Goal: Task Accomplishment & Management: Use online tool/utility

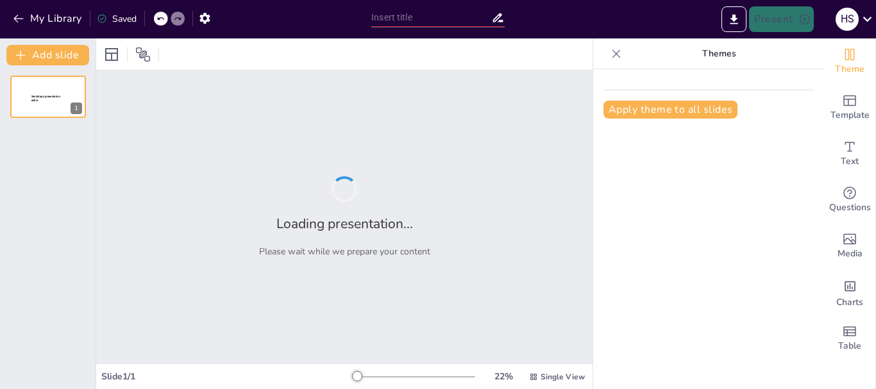
type input "Prevención de Riesgos: Capacitación en el Manejo de Oxígeno y Acetileno"
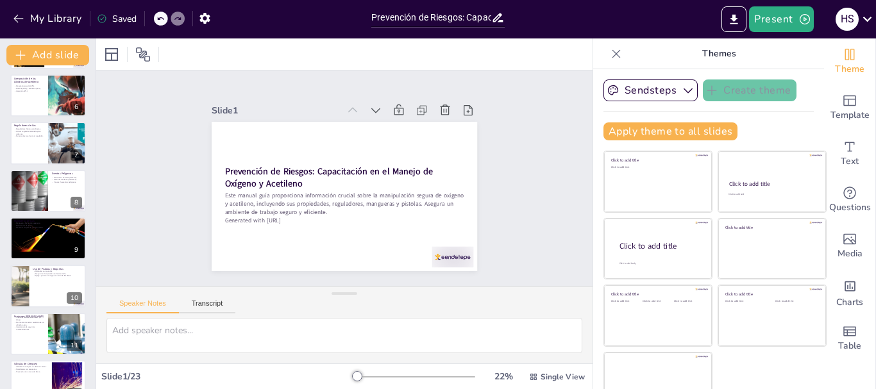
scroll to position [245, 0]
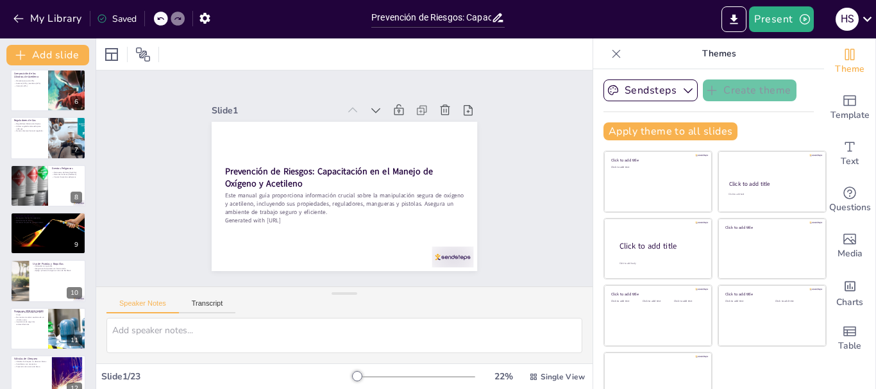
checkbox input "true"
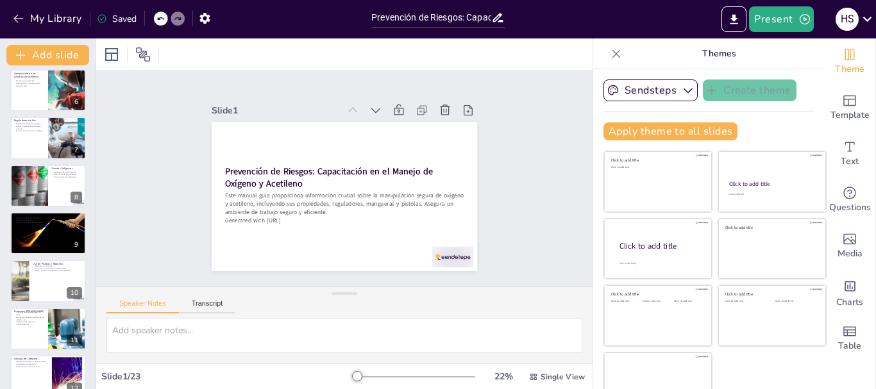
checkbox input "true"
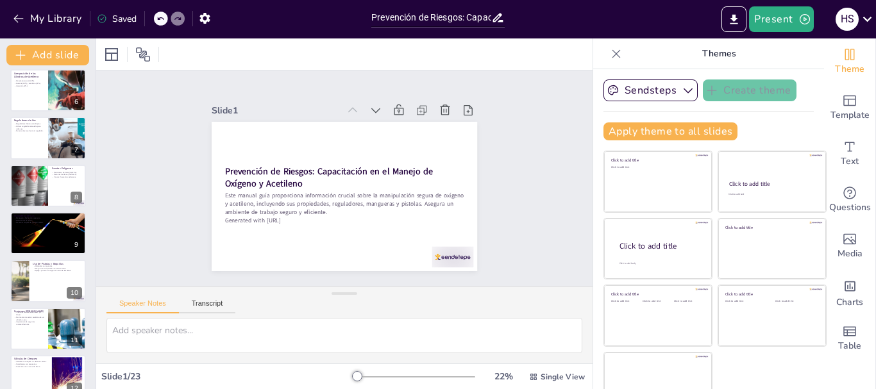
checkbox input "true"
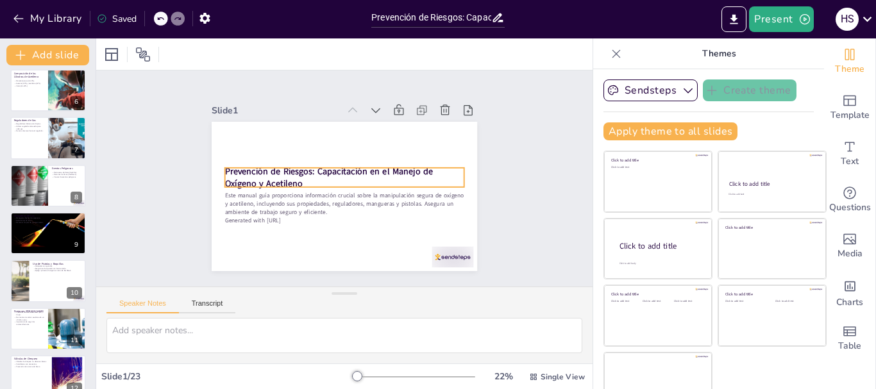
checkbox input "true"
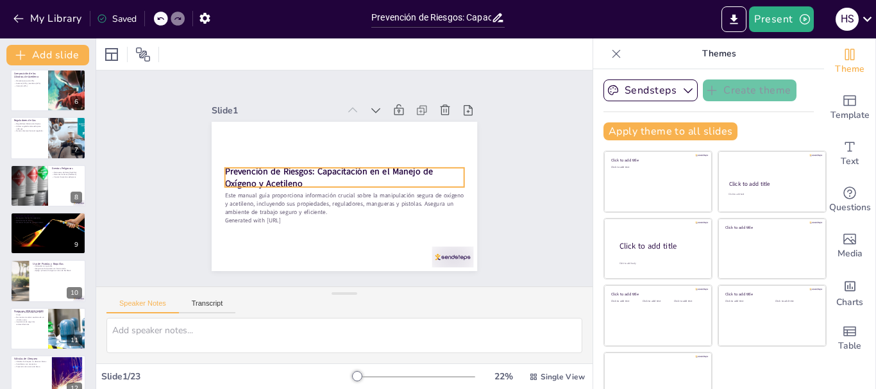
checkbox input "true"
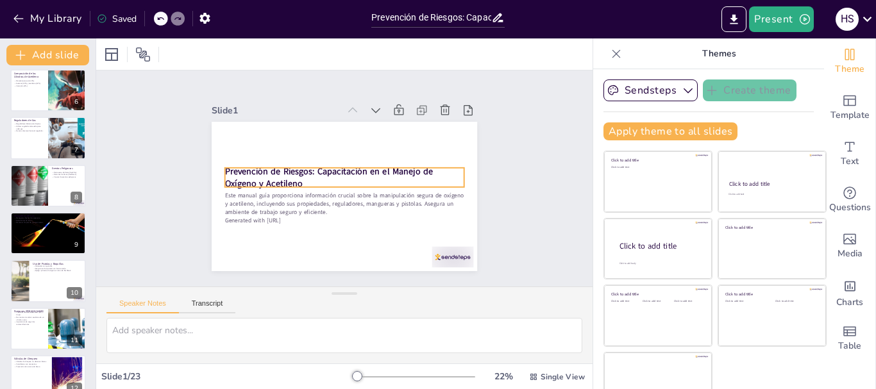
checkbox input "true"
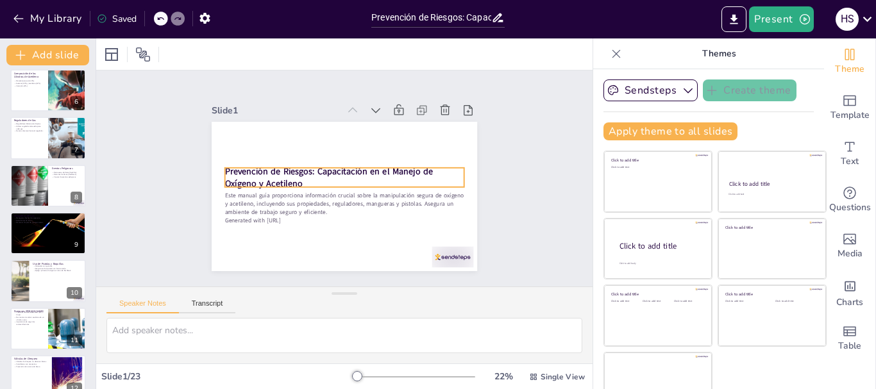
checkbox input "true"
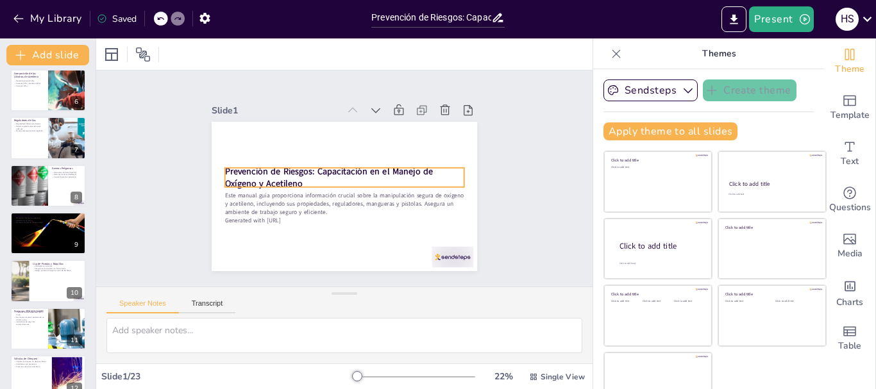
checkbox input "true"
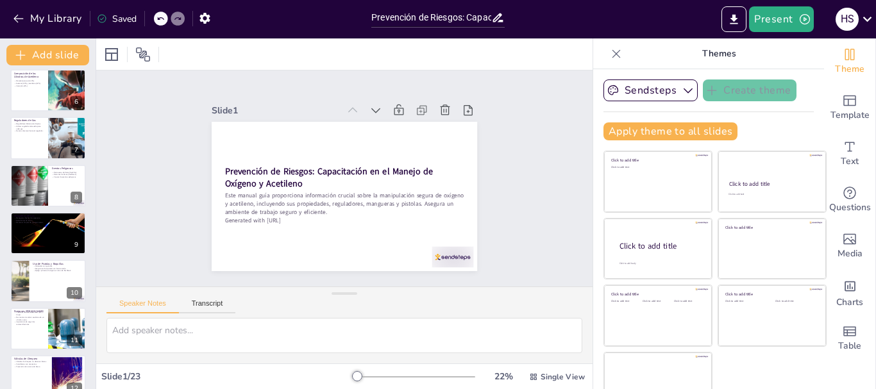
checkbox input "true"
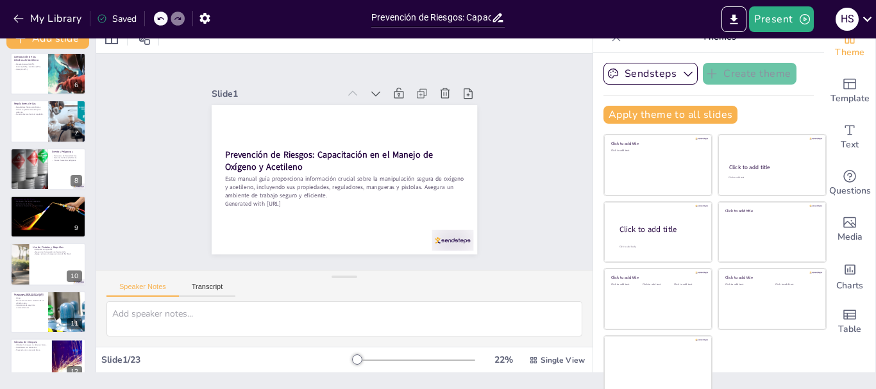
scroll to position [24, 0]
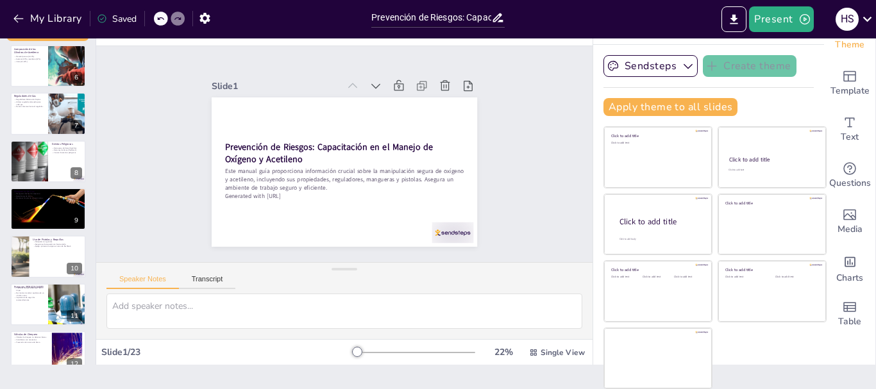
checkbox input "true"
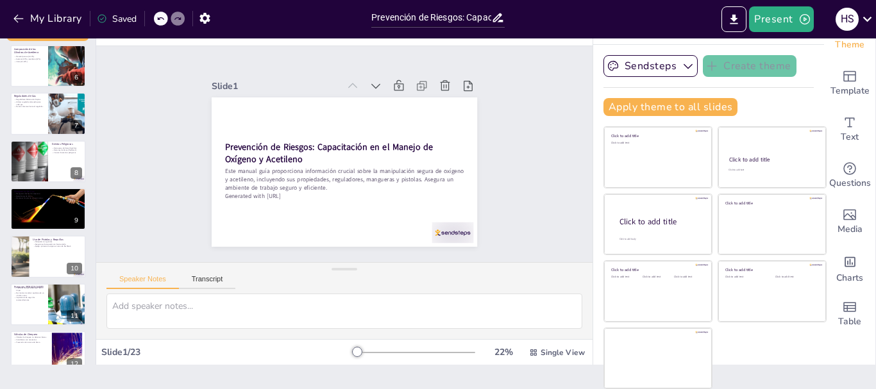
checkbox input "true"
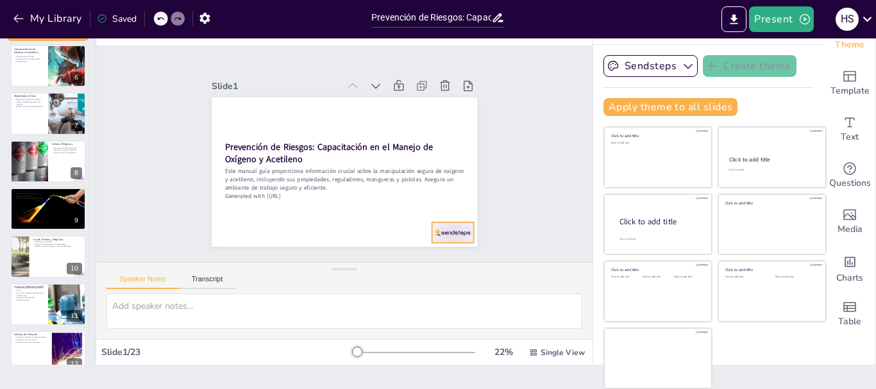
click at [240, 130] on div at bounding box center [217, 113] width 46 height 33
checkbox input "true"
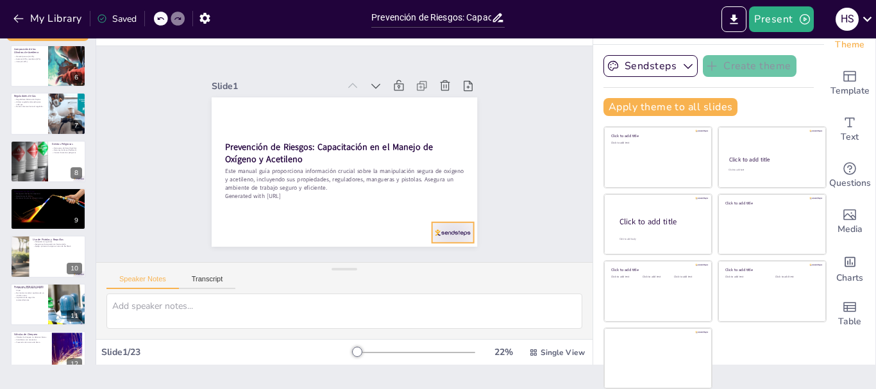
checkbox input "true"
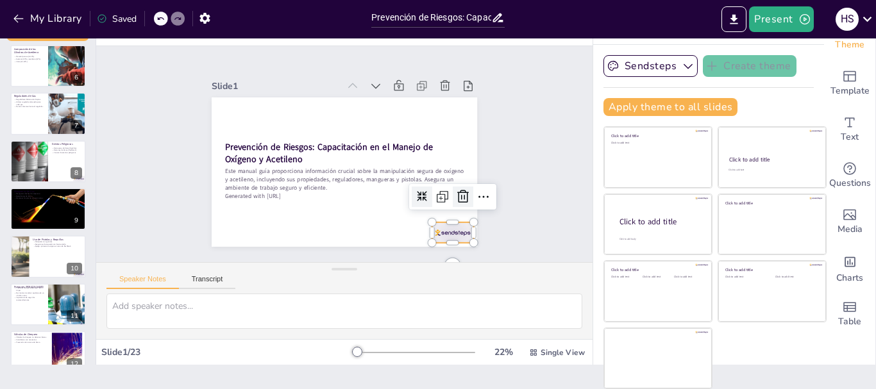
checkbox input "true"
click at [448, 222] on icon at bounding box center [443, 231] width 19 height 19
checkbox input "true"
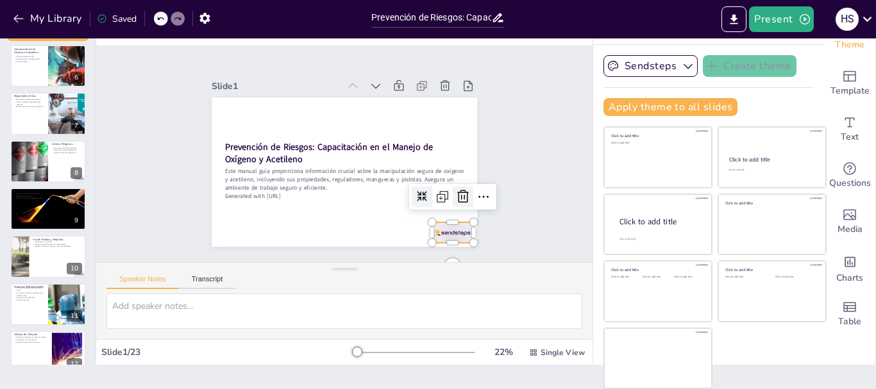
checkbox input "true"
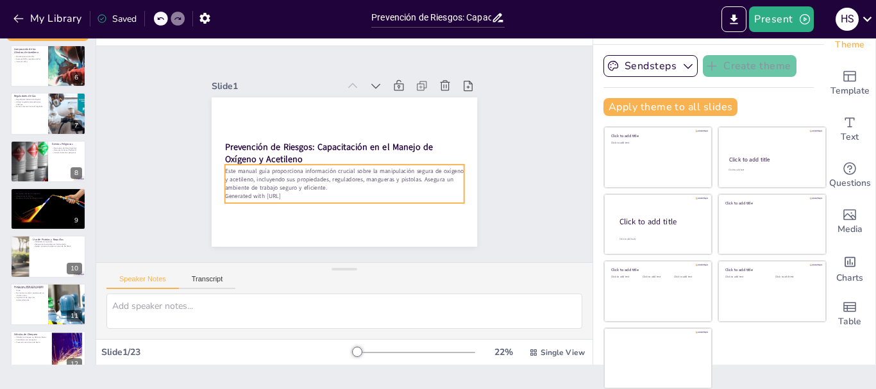
checkbox input "true"
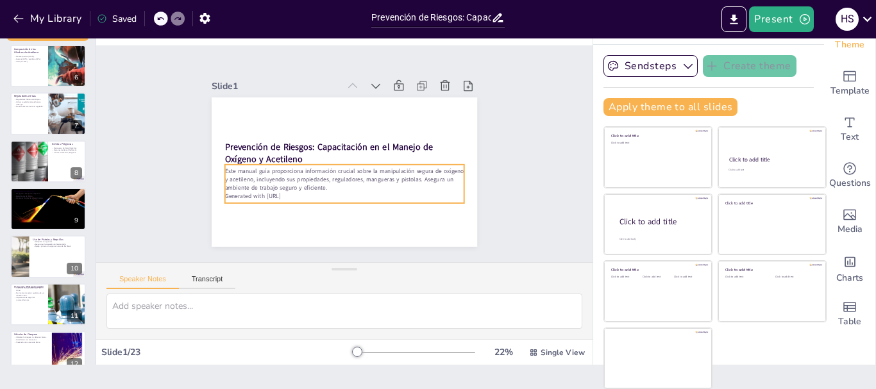
checkbox input "true"
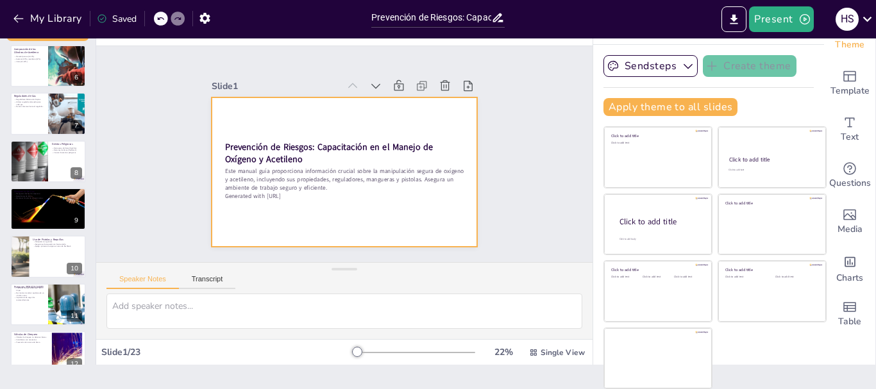
checkbox input "true"
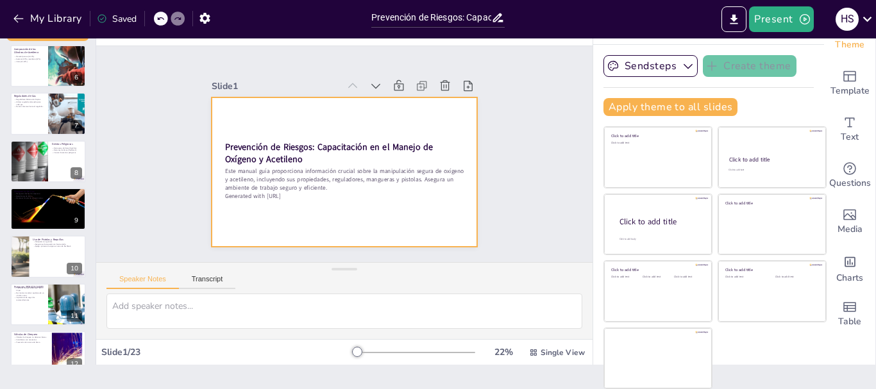
checkbox input "true"
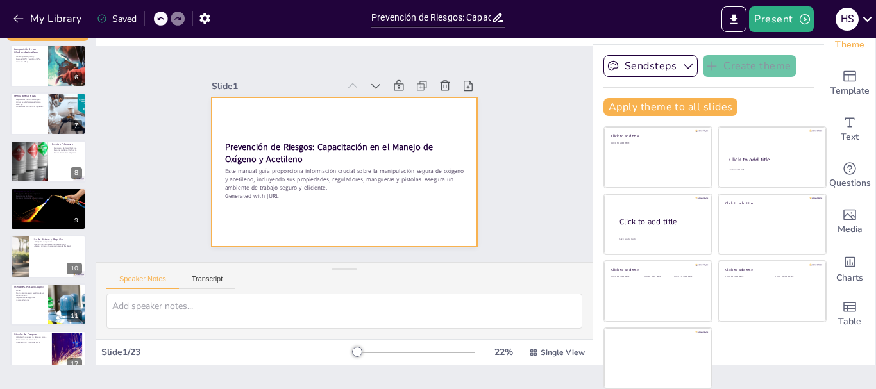
checkbox input "true"
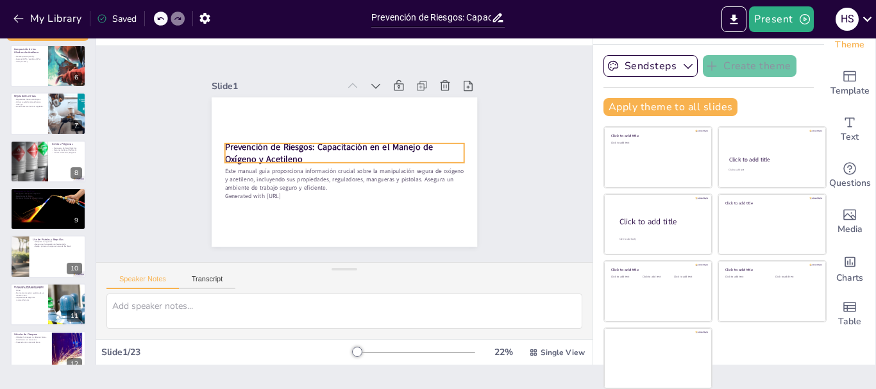
checkbox input "true"
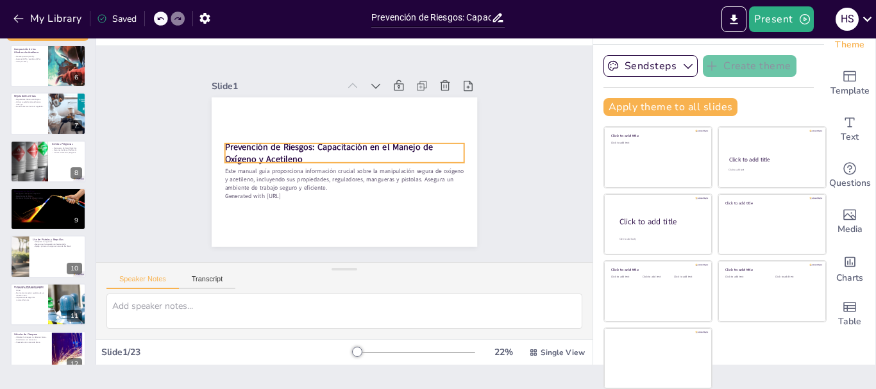
checkbox input "true"
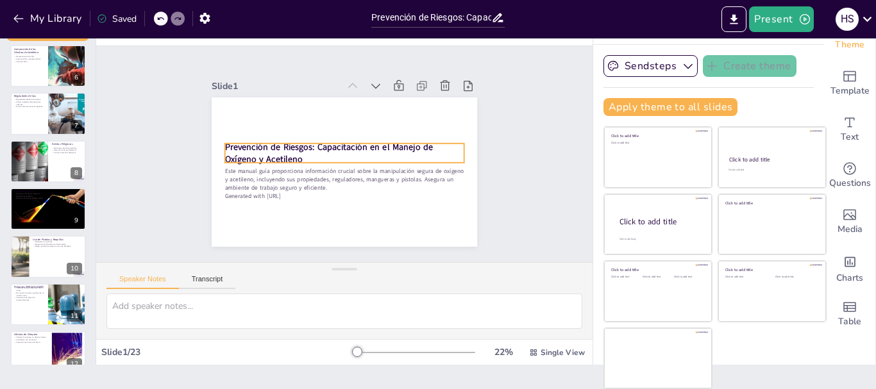
checkbox input "true"
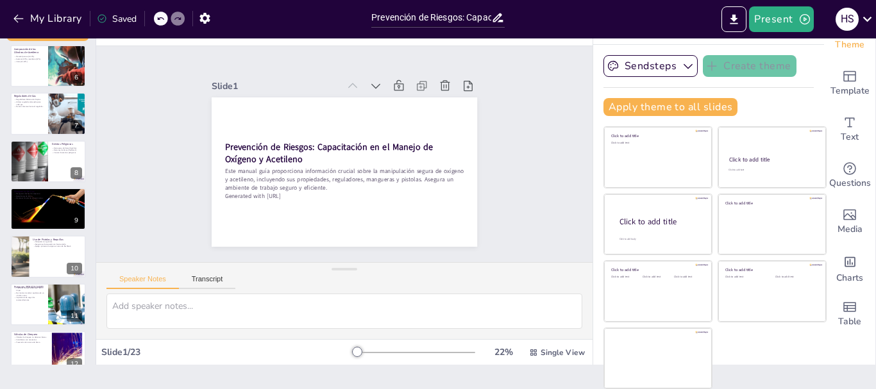
scroll to position [0, 0]
checkbox input "true"
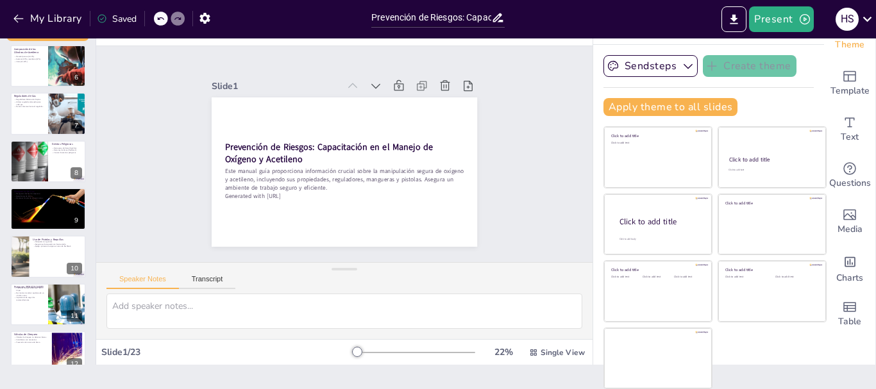
checkbox input "true"
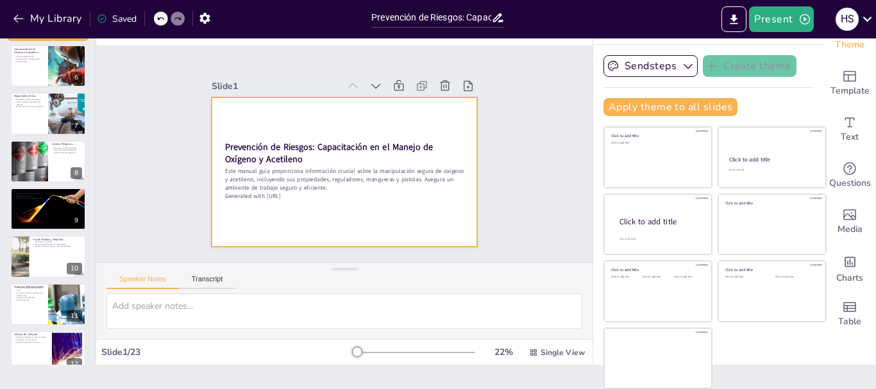
checkbox input "true"
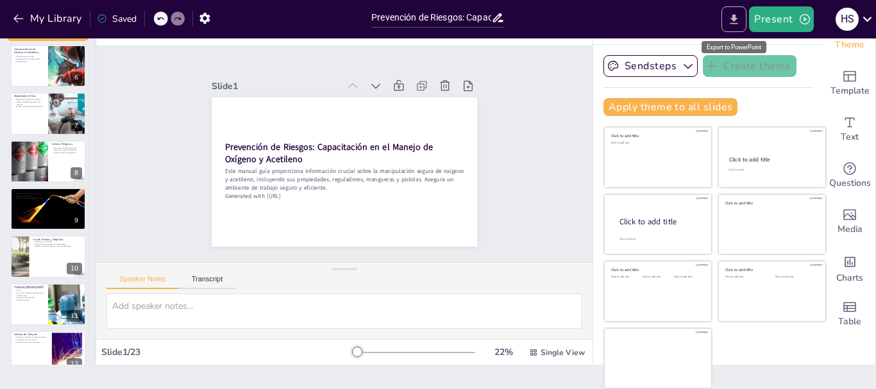
click at [730, 17] on icon "Export to PowerPoint" at bounding box center [733, 19] width 13 height 13
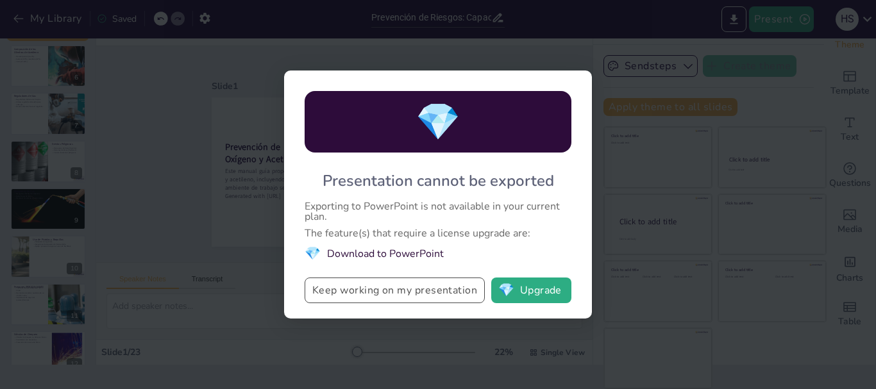
click at [454, 292] on button "Keep working on my presentation" at bounding box center [395, 291] width 180 height 26
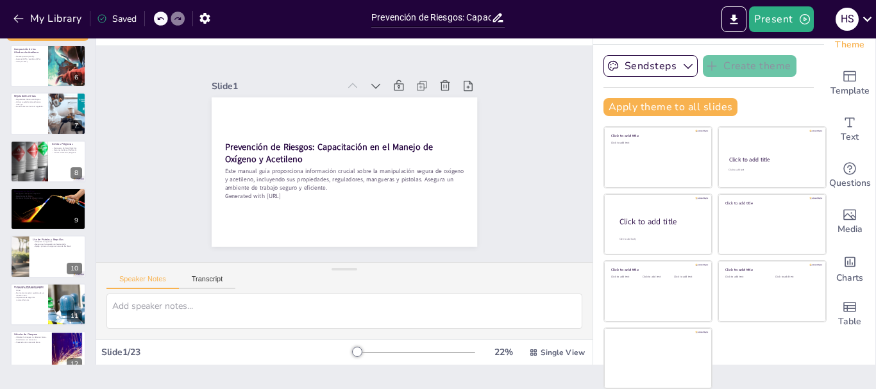
checkbox input "true"
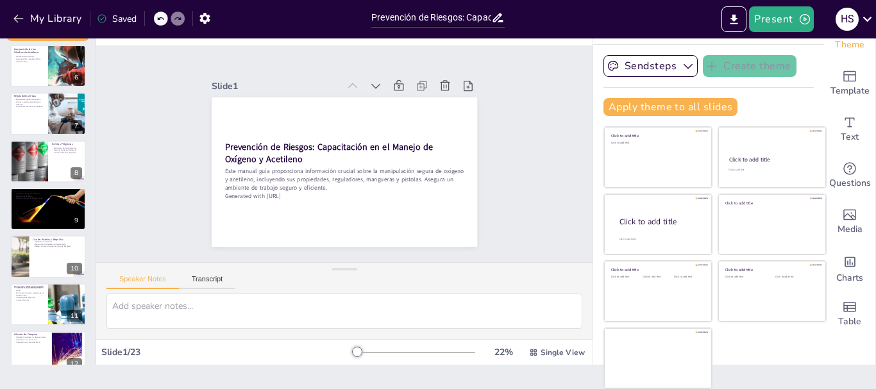
checkbox input "true"
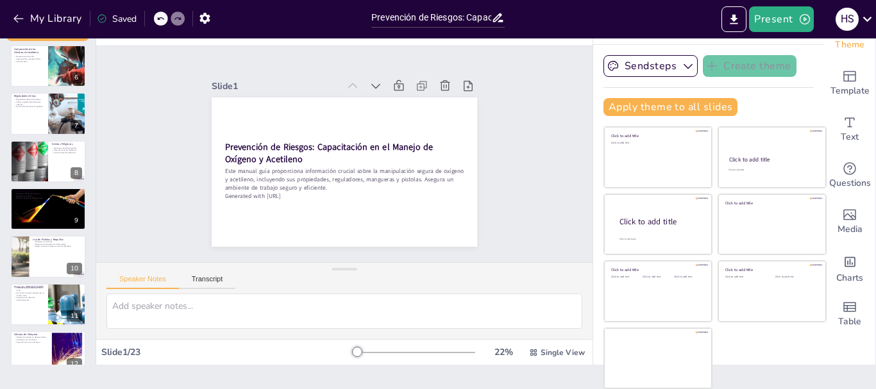
checkbox input "true"
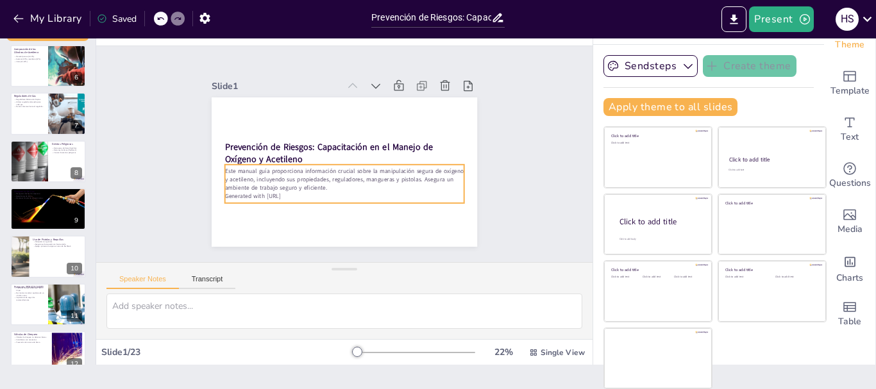
checkbox input "true"
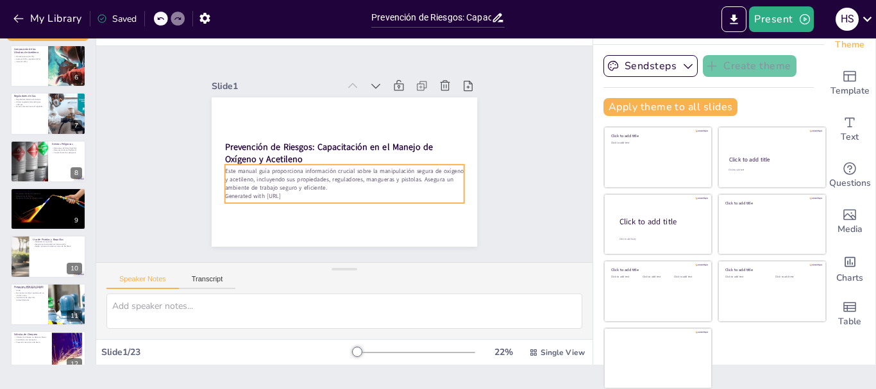
checkbox input "true"
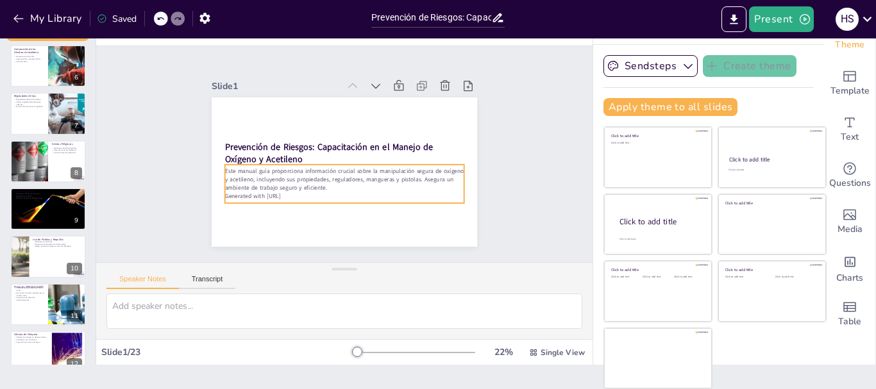
checkbox input "true"
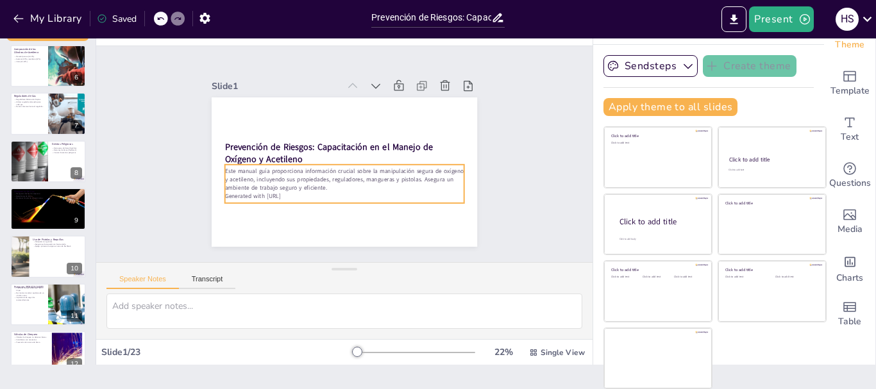
checkbox input "true"
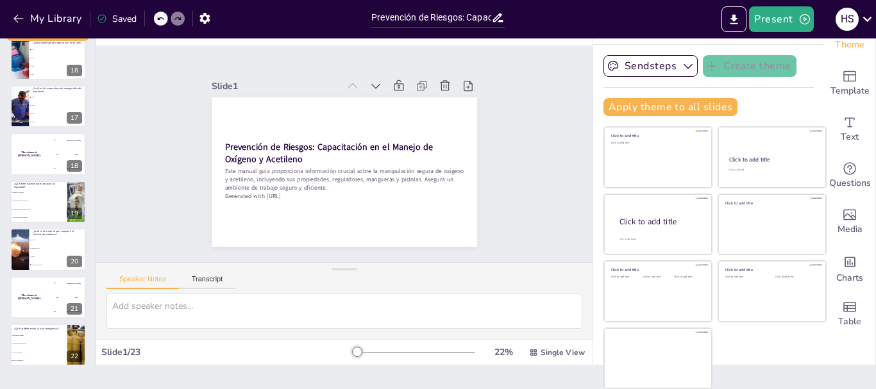
scroll to position [789, 0]
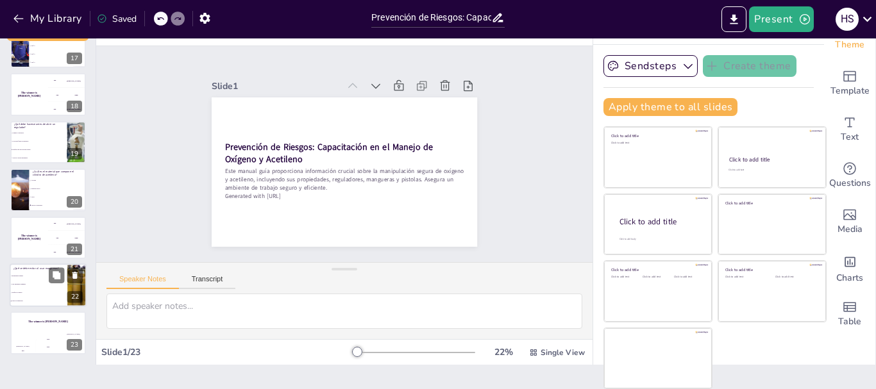
checkbox input "true"
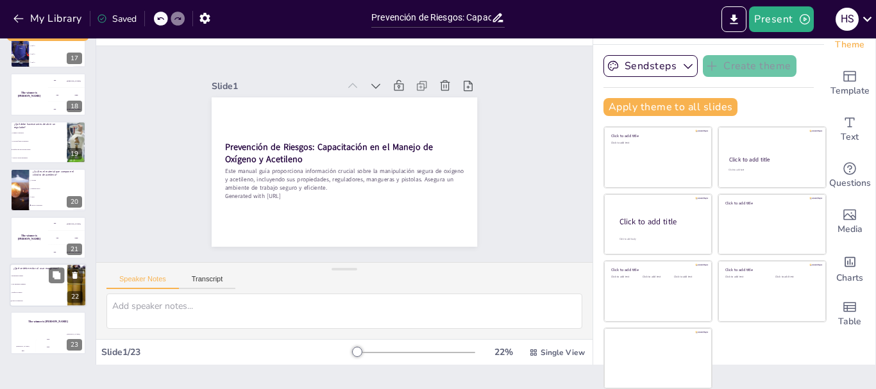
checkbox input "true"
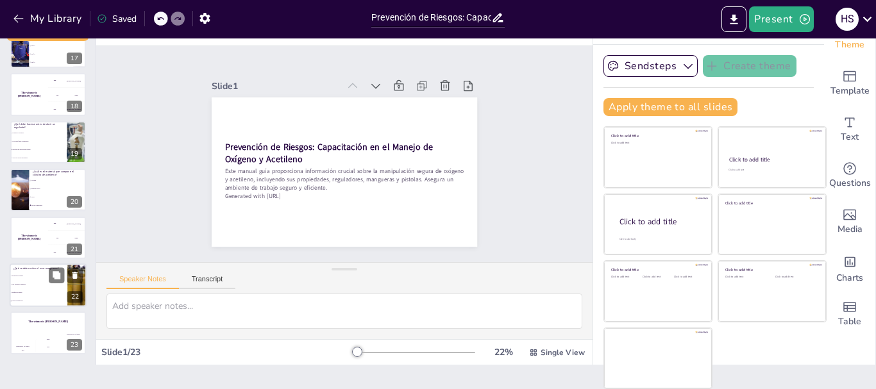
checkbox input "true"
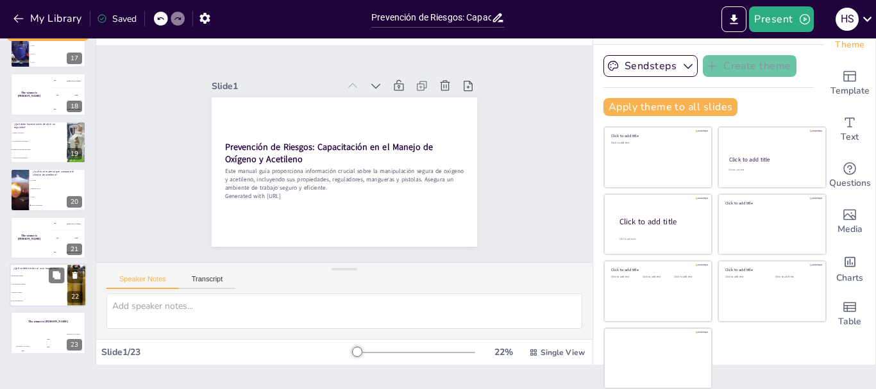
checkbox input "true"
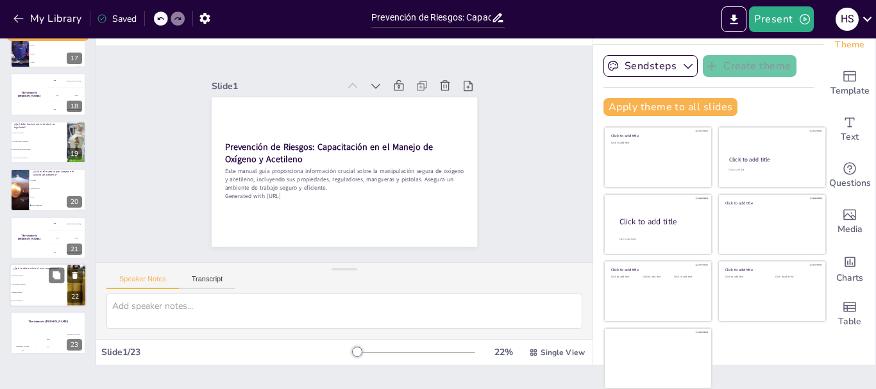
checkbox input "true"
click at [47, 289] on li "Verificar su estado" at bounding box center [39, 293] width 58 height 8
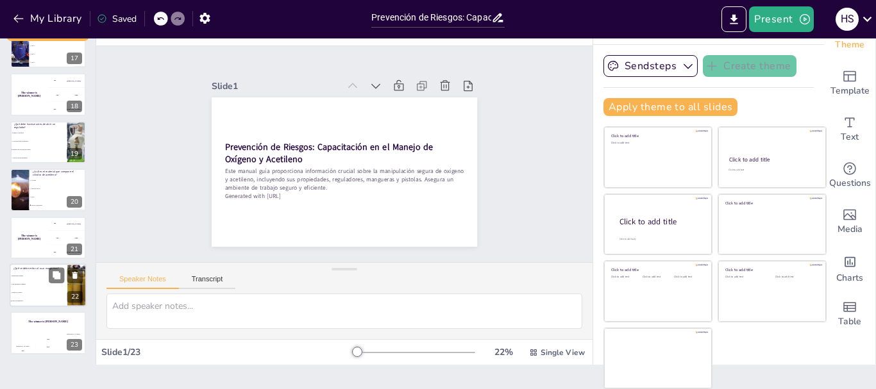
type textarea "La respuesta correcta es "Todas las anteriores", ya que es fundamental evitar e…"
checkbox input "true"
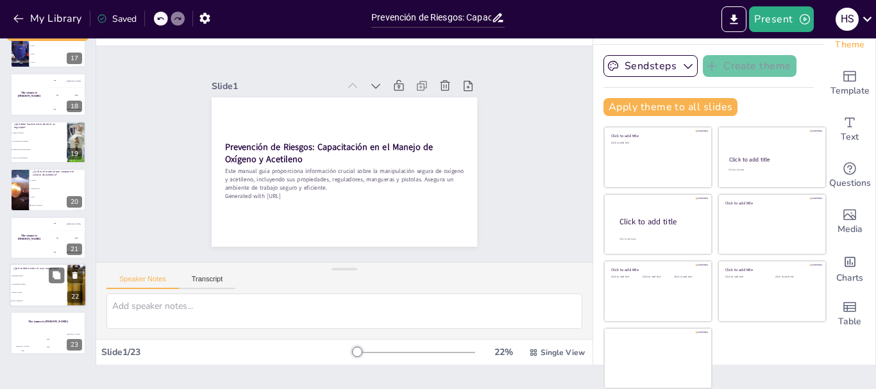
checkbox input "true"
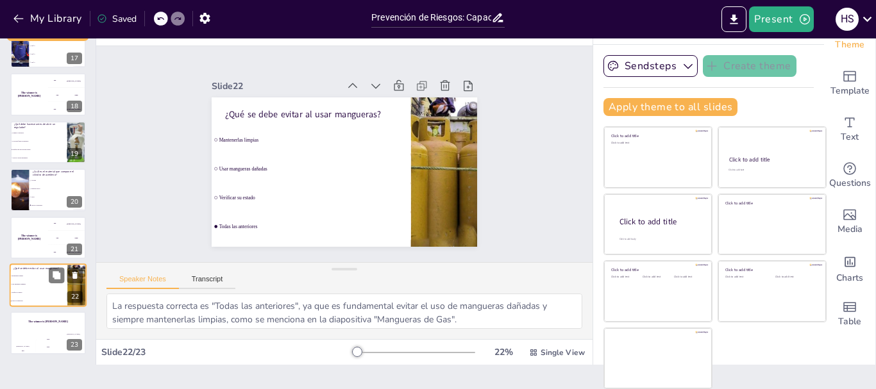
checkbox input "true"
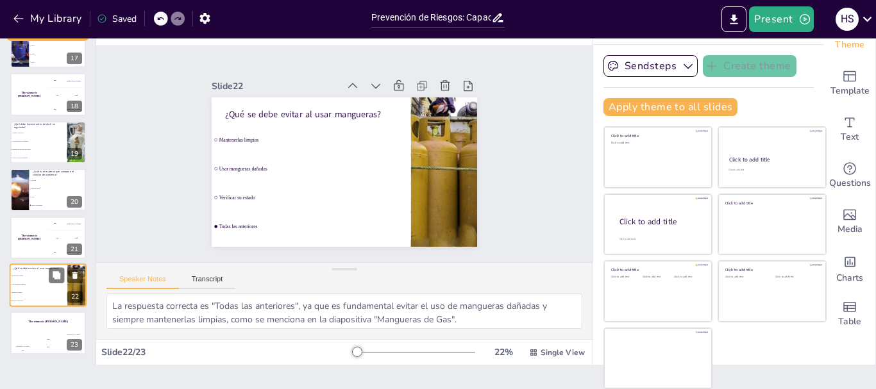
checkbox input "true"
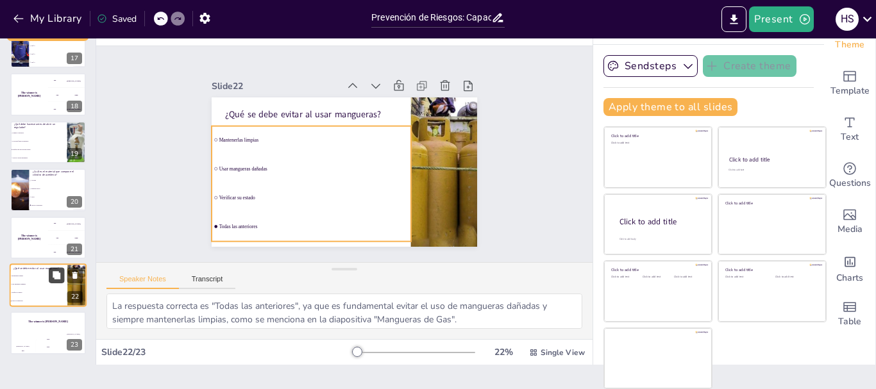
checkbox input "true"
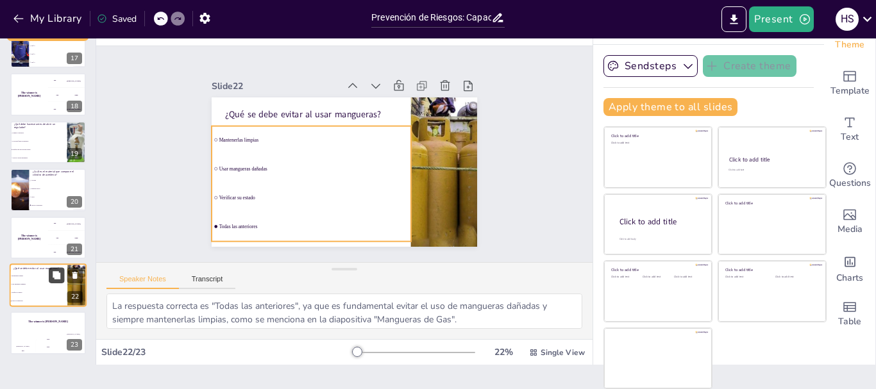
checkbox input "true"
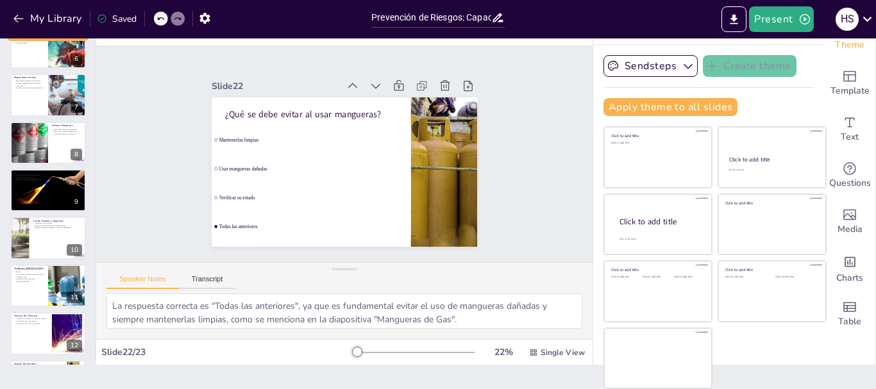
scroll to position [230, 0]
